Goal: Information Seeking & Learning: Learn about a topic

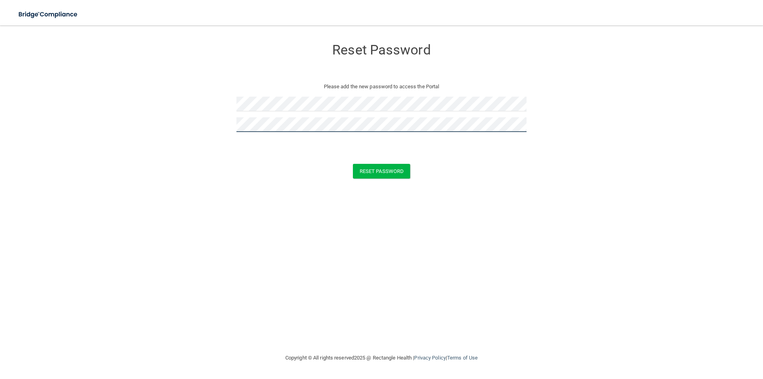
click at [353, 164] on button "Reset Password" at bounding box center [381, 171] width 57 height 15
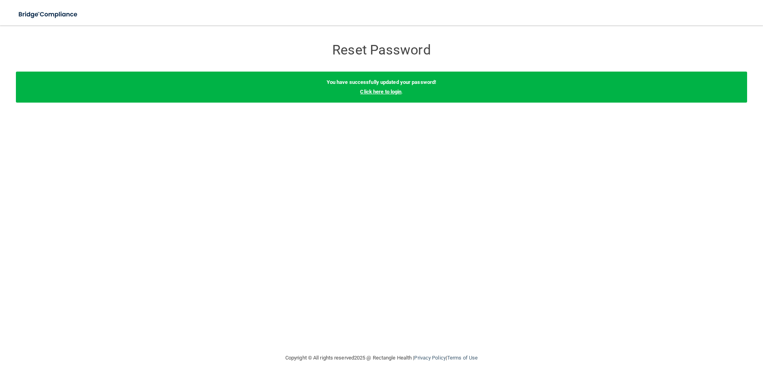
click at [388, 91] on link "Click here to login" at bounding box center [380, 92] width 41 height 6
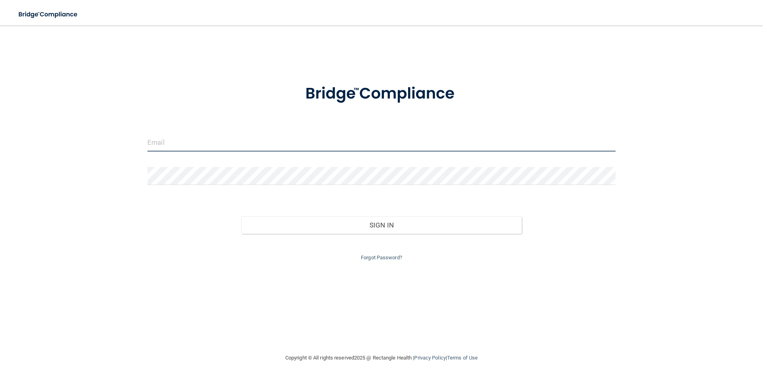
click at [231, 140] on input "email" at bounding box center [381, 142] width 468 height 18
type input "[EMAIL_ADDRESS][DOMAIN_NAME]"
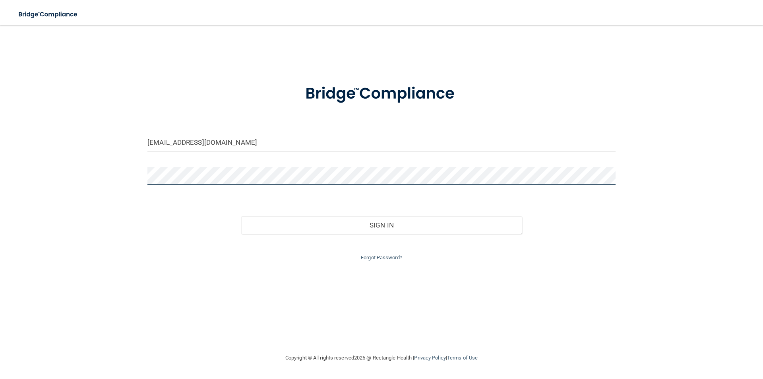
click at [241, 216] on button "Sign In" at bounding box center [381, 224] width 281 height 17
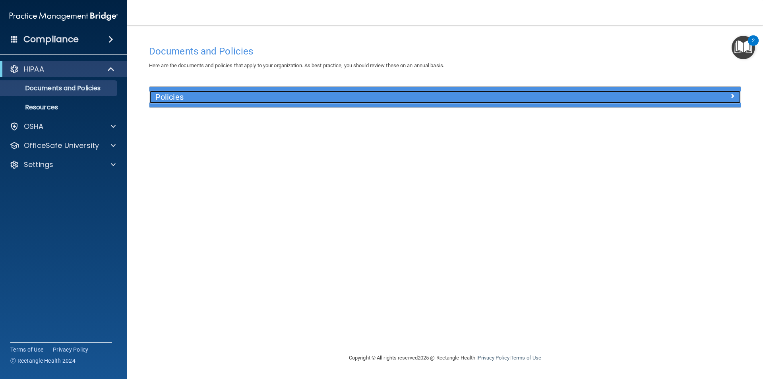
click at [184, 94] on h5 "Policies" at bounding box center [370, 97] width 431 height 9
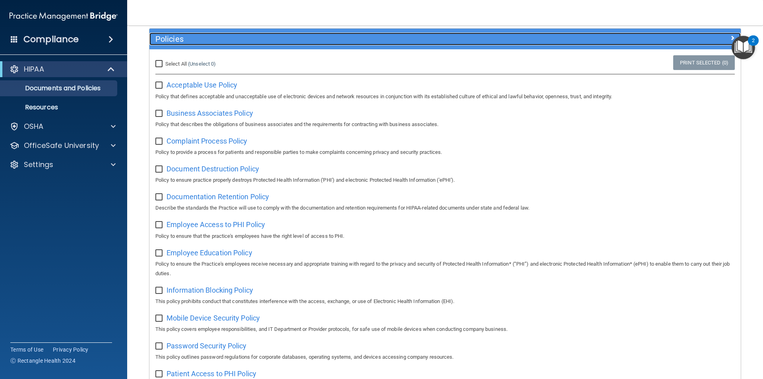
scroll to position [53, 0]
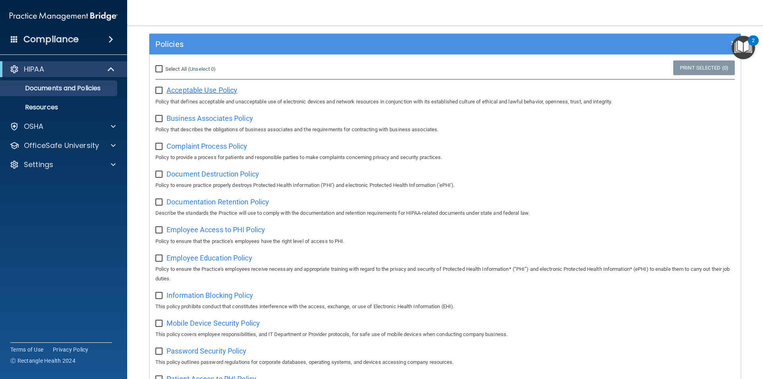
click at [207, 92] on span "Acceptable Use Policy" at bounding box center [201, 90] width 71 height 8
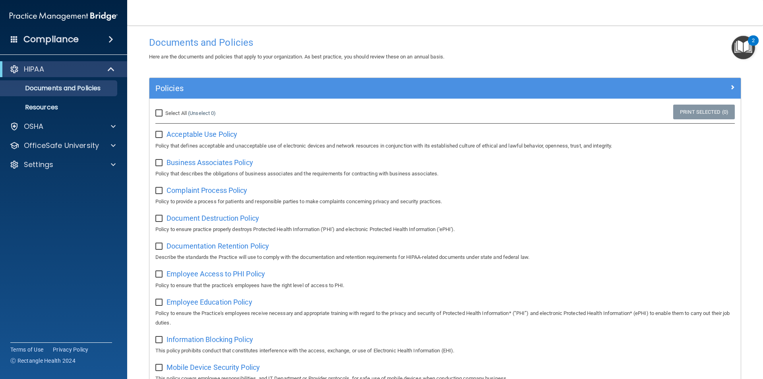
scroll to position [0, 0]
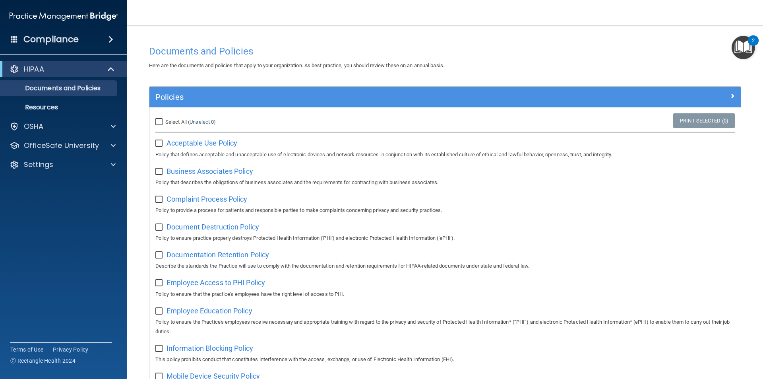
click at [157, 142] on input "checkbox" at bounding box center [159, 143] width 9 height 6
checkbox input "true"
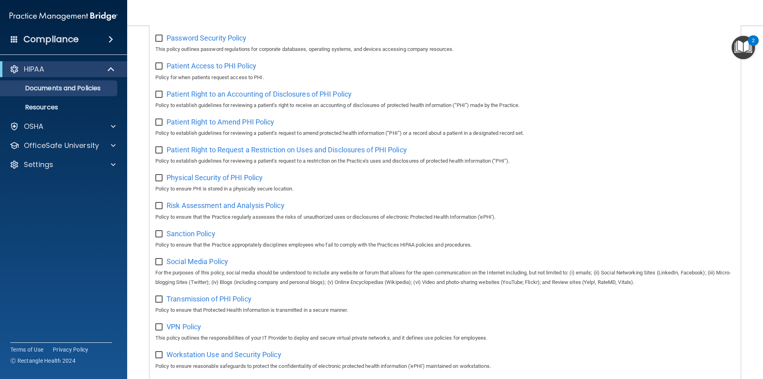
scroll to position [418, 0]
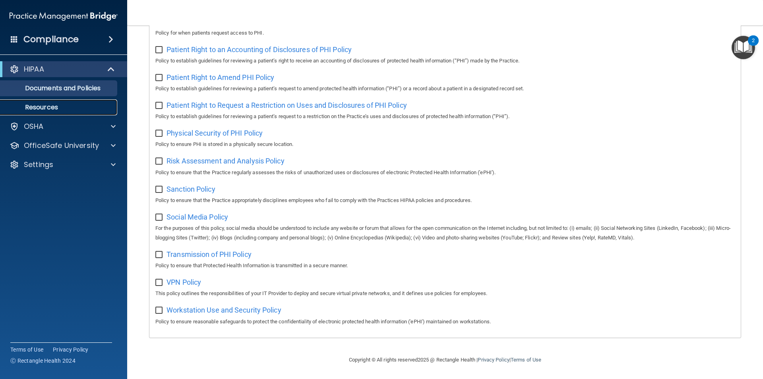
click at [46, 103] on p "Resources" at bounding box center [59, 107] width 108 height 8
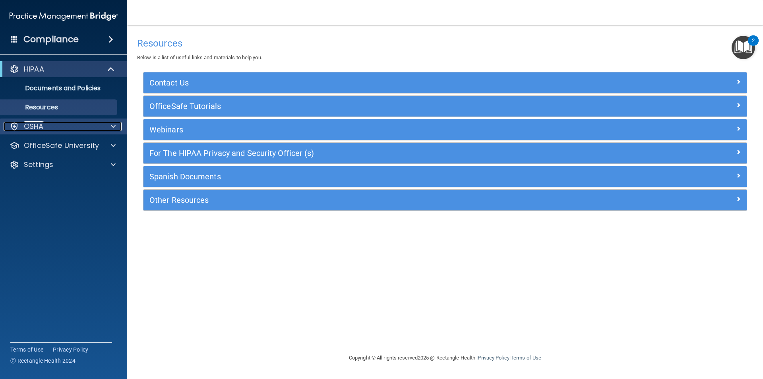
click at [49, 123] on div "OSHA" at bounding box center [53, 127] width 99 height 10
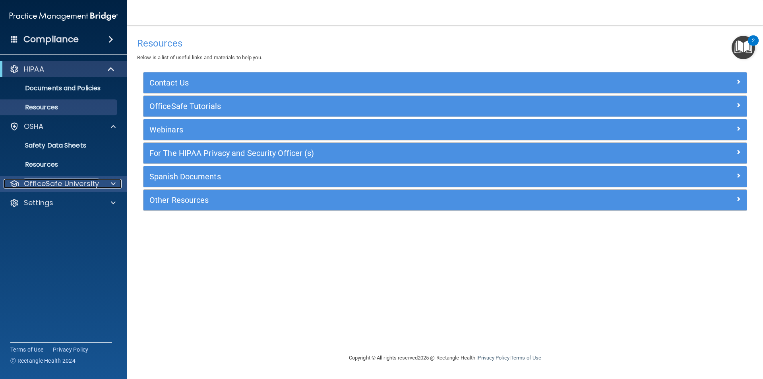
click at [41, 180] on p "OfficeSafe University" at bounding box center [61, 184] width 75 height 10
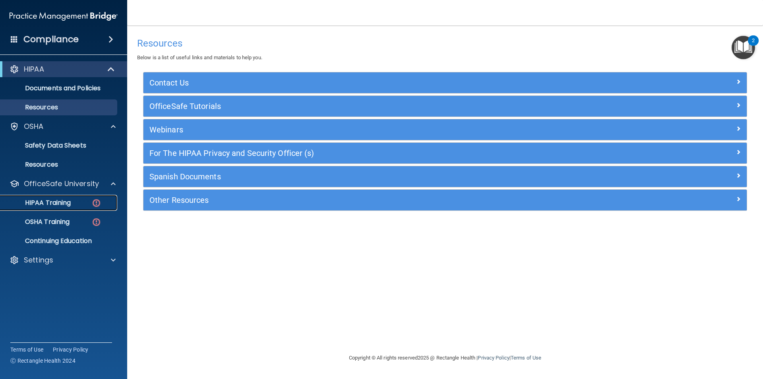
click at [46, 205] on p "HIPAA Training" at bounding box center [38, 203] width 66 height 8
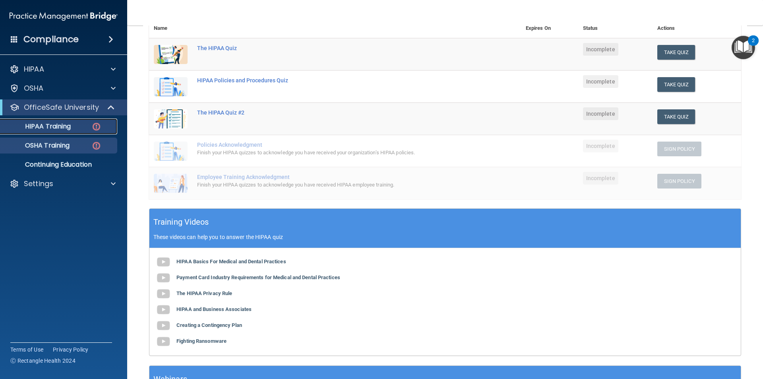
scroll to position [99, 0]
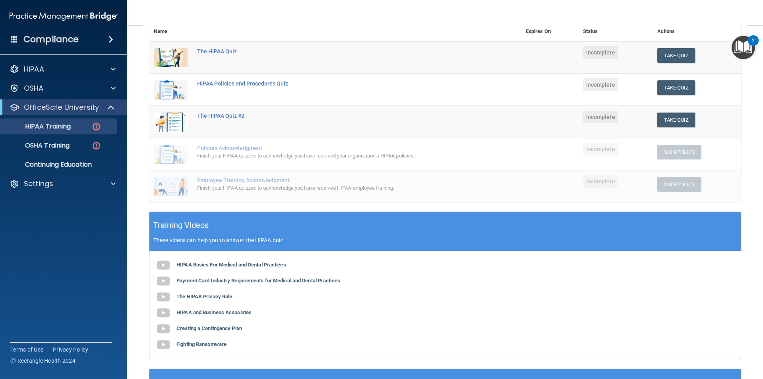
click at [52, 135] on ul "HIPAA Training OSHA Training Continuing Education" at bounding box center [64, 143] width 144 height 57
click at [52, 141] on p "OSHA Training" at bounding box center [37, 145] width 64 height 8
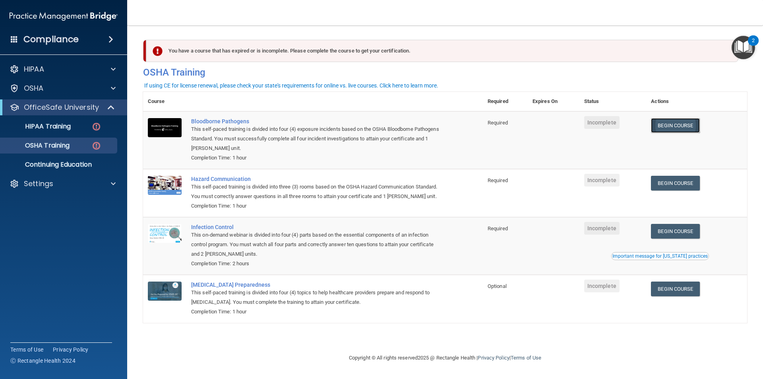
click at [696, 128] on link "Begin Course" at bounding box center [675, 125] width 48 height 15
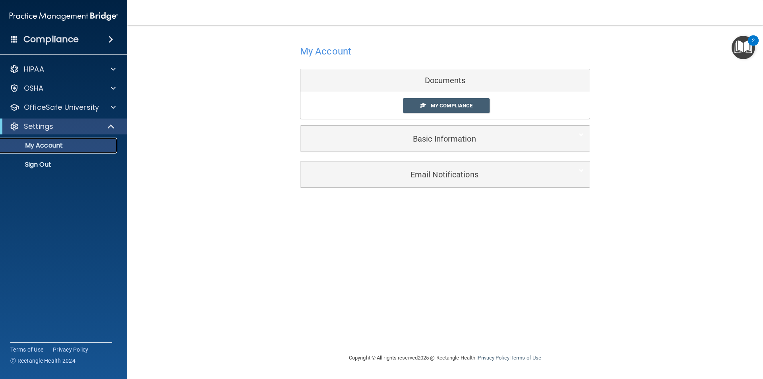
click at [31, 145] on p "My Account" at bounding box center [59, 145] width 108 height 8
click at [44, 110] on p "OfficeSafe University" at bounding box center [61, 108] width 75 height 10
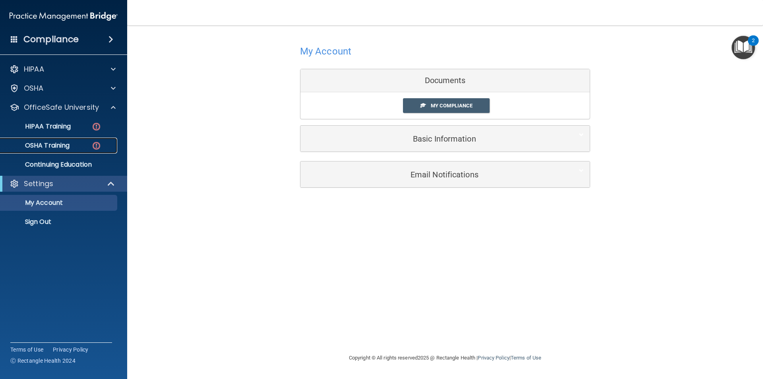
click at [42, 143] on p "OSHA Training" at bounding box center [37, 145] width 64 height 8
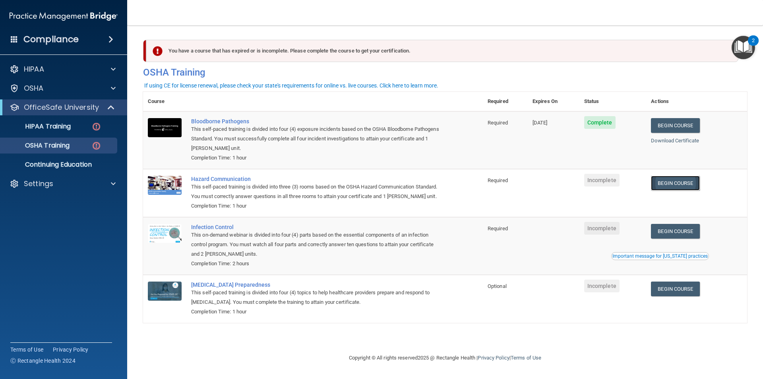
click at [669, 182] on link "Begin Course" at bounding box center [675, 183] width 48 height 15
